Goal: Information Seeking & Learning: Compare options

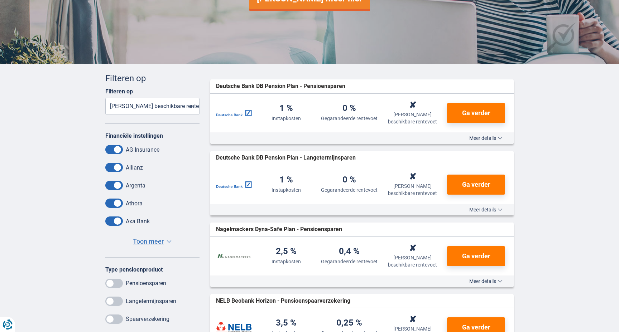
scroll to position [134, 0]
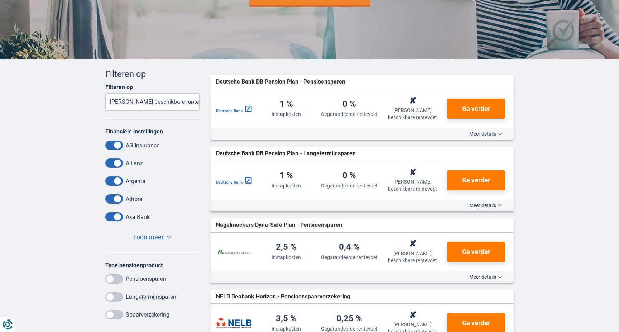
click at [151, 104] on select "Instapkosten Gegarandeerde rentevoet Laatst beschikbare rentevoet" at bounding box center [152, 101] width 94 height 17
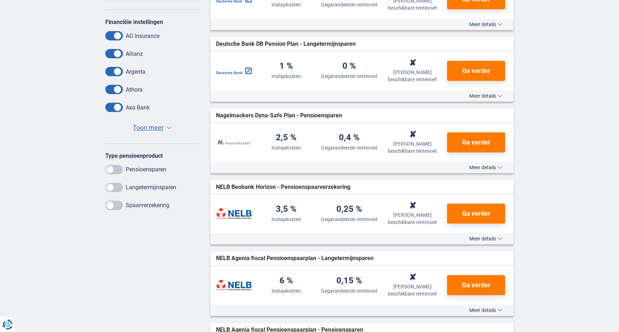
scroll to position [249, 0]
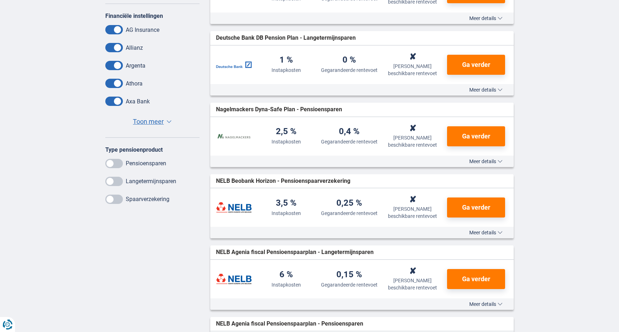
click at [112, 182] on span at bounding box center [114, 181] width 18 height 9
click at [0, 0] on input "checkbox" at bounding box center [0, 0] width 0 height 0
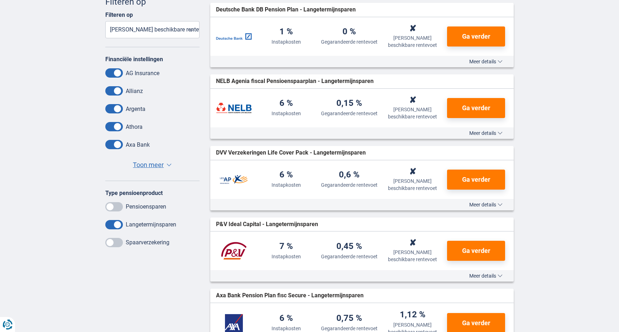
scroll to position [0, 0]
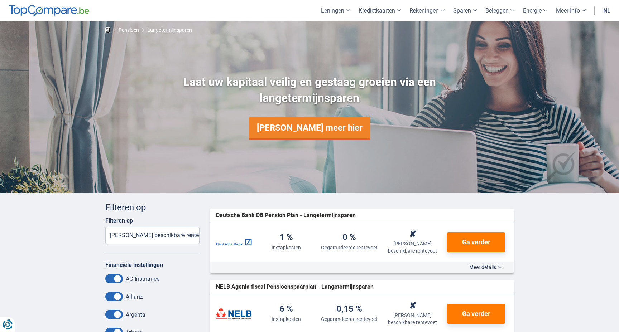
click at [106, 29] on span "Home" at bounding box center [107, 29] width 5 height 5
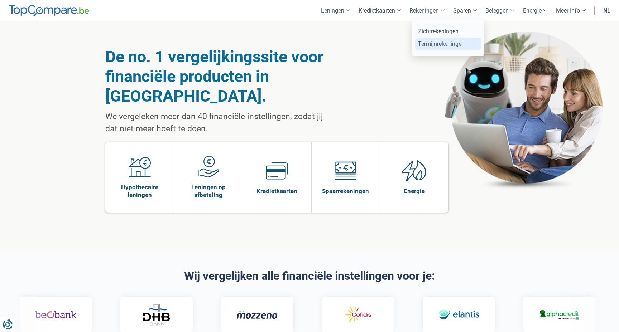
click at [435, 45] on link "Termijnrekeningen" at bounding box center [448, 44] width 66 height 13
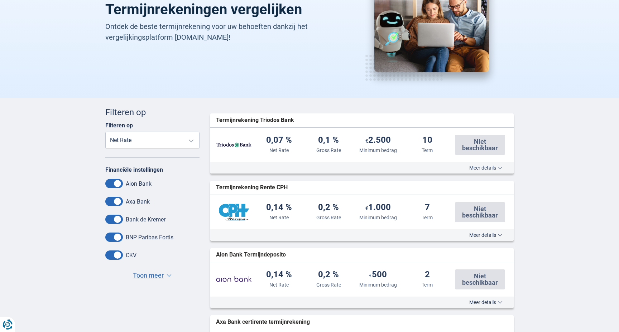
scroll to position [76, 0]
click at [145, 138] on select "Net Rate Gross Rate Minimum bedrag Term" at bounding box center [152, 139] width 94 height 17
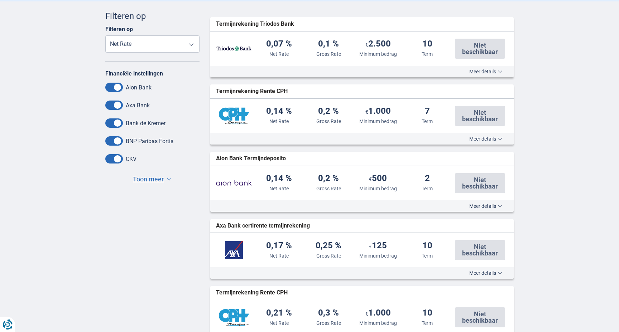
scroll to position [0, 0]
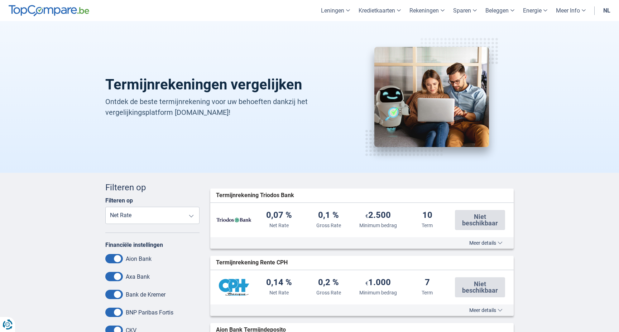
click at [269, 198] on span "Termijnrekening Triodos Bank" at bounding box center [255, 196] width 78 height 8
click at [160, 215] on select "Net Rate Gross Rate Minimum bedrag Term" at bounding box center [152, 215] width 94 height 17
click at [162, 213] on select "Net Rate Gross Rate Minimum bedrag Term" at bounding box center [152, 215] width 94 height 17
select select "Term+"
click at [105, 207] on select "Net Rate Gross Rate Minimum bedrag Term" at bounding box center [152, 215] width 94 height 17
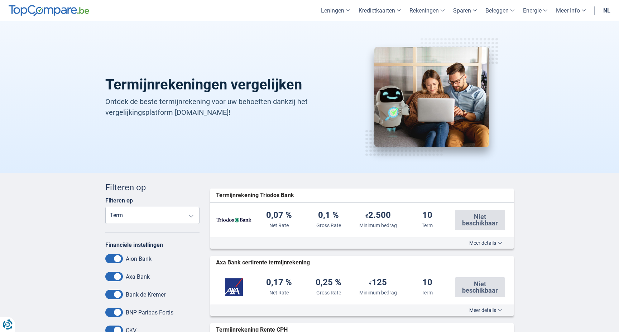
click at [181, 216] on select "Net Rate Gross Rate Minimum bedrag Term" at bounding box center [152, 215] width 94 height 17
click at [105, 207] on select "Net Rate Gross Rate Minimum bedrag Term" at bounding box center [152, 215] width 94 height 17
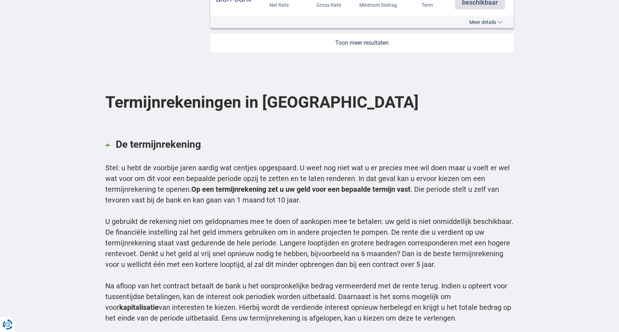
scroll to position [890, 0]
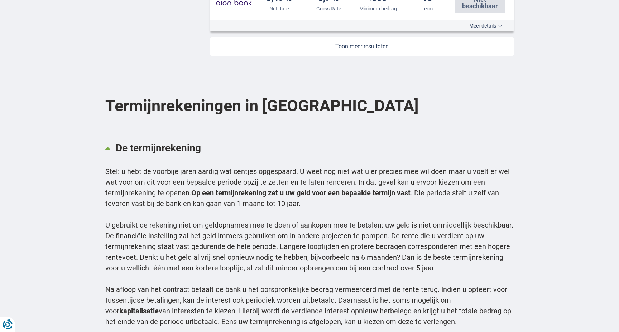
click at [361, 53] on link at bounding box center [362, 46] width 304 height 19
